Goal: Task Accomplishment & Management: Use online tool/utility

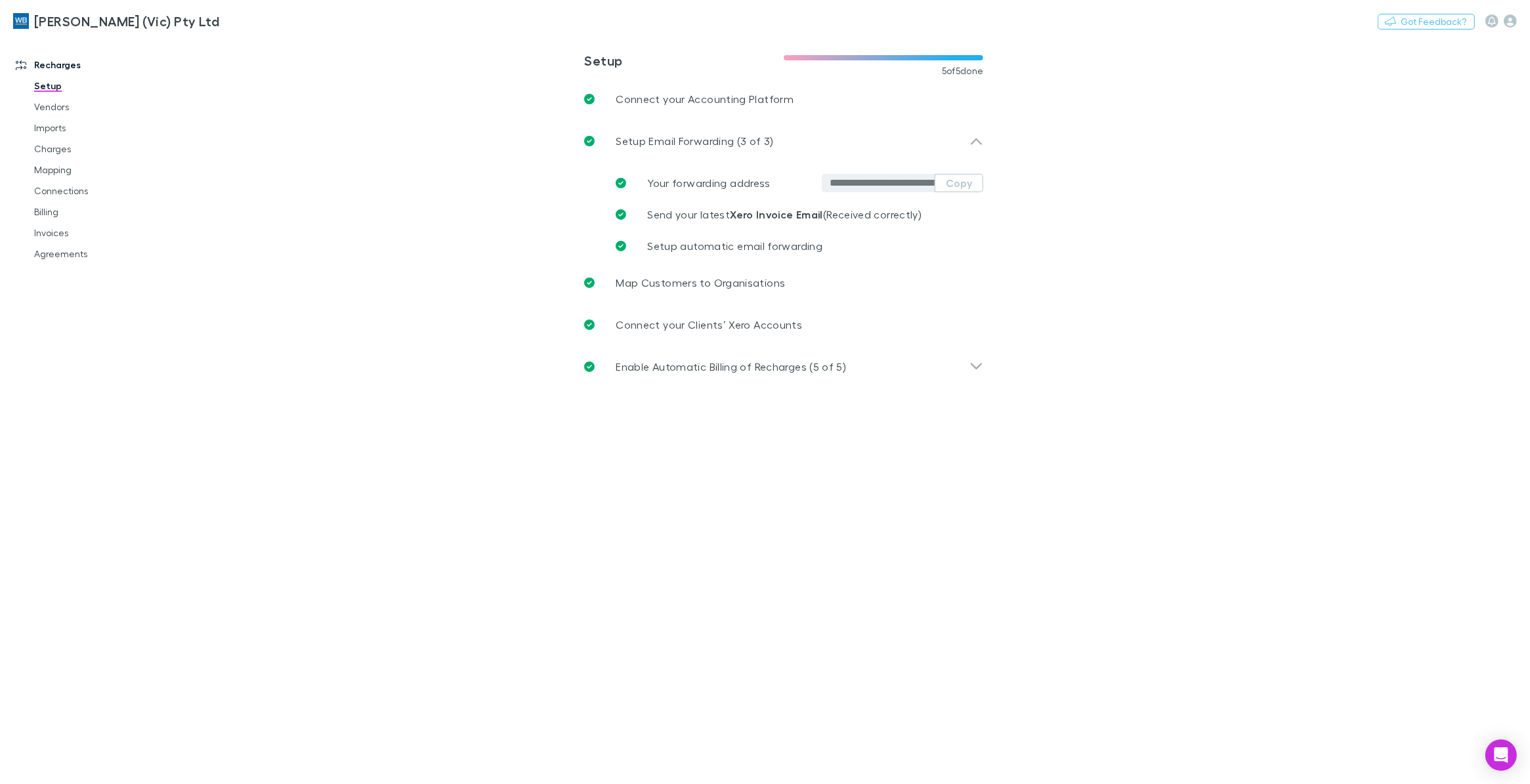
click at [73, 10] on link "[PERSON_NAME] (Vic) Pty Ltd" at bounding box center [116, 21] width 222 height 32
